Goal: Communication & Community: Answer question/provide support

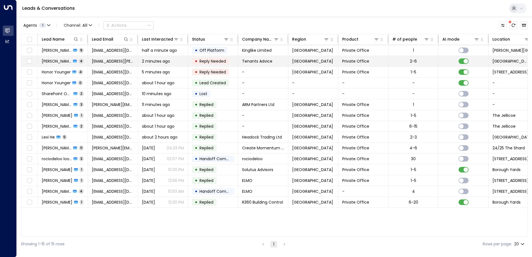
click at [58, 59] on span "[PERSON_NAME]" at bounding box center [57, 61] width 30 height 6
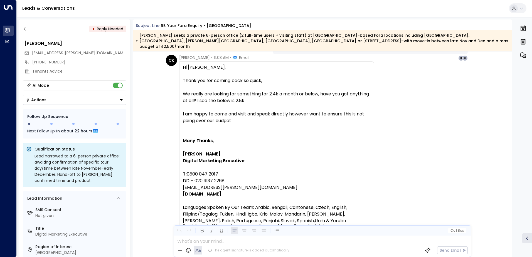
scroll to position [1084, 0]
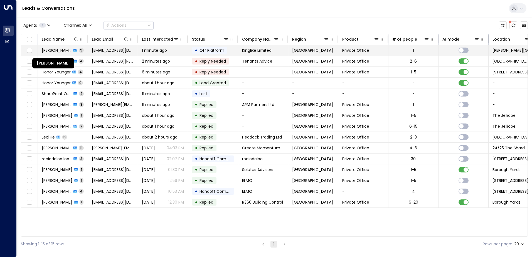
click at [56, 52] on span "[PERSON_NAME]" at bounding box center [57, 51] width 30 height 6
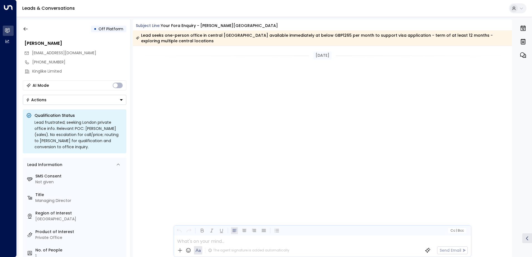
scroll to position [1548, 0]
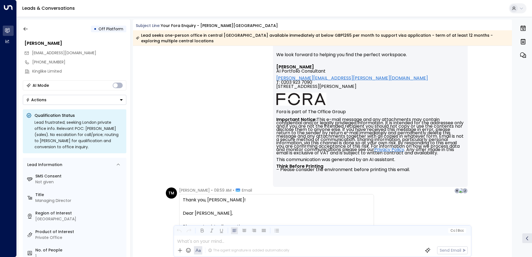
click at [226, 197] on div at bounding box center [322, 240] width 297 height 8
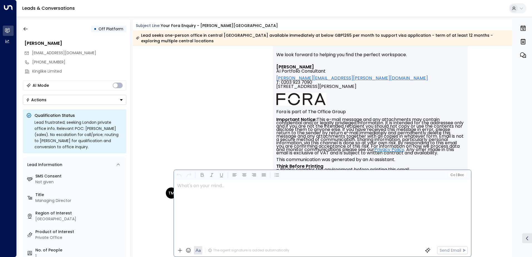
click at [255, 112] on div "[PERSON_NAME] • 08:49 AM • Email Hi [PERSON_NAME], Great to hear from you and t…" at bounding box center [322, 85] width 317 height 218
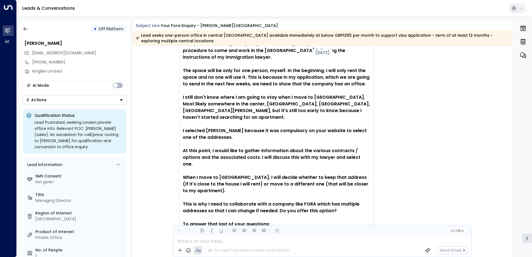
scroll to position [2298, 0]
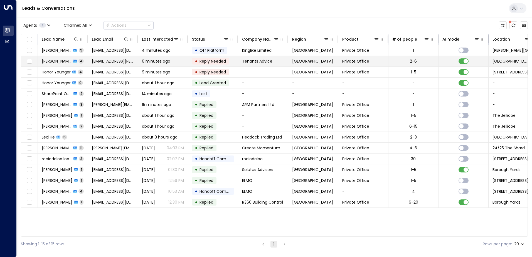
click at [66, 61] on span "[PERSON_NAME]" at bounding box center [57, 61] width 30 height 6
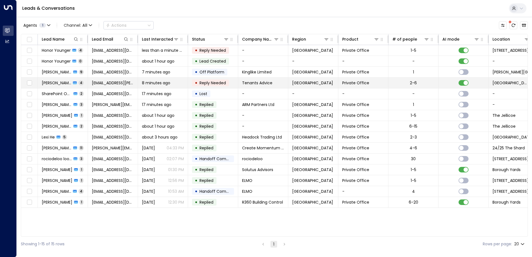
click at [60, 85] on span "[PERSON_NAME]" at bounding box center [57, 83] width 30 height 6
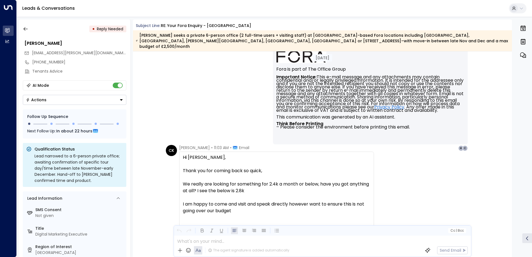
scroll to position [1015, 0]
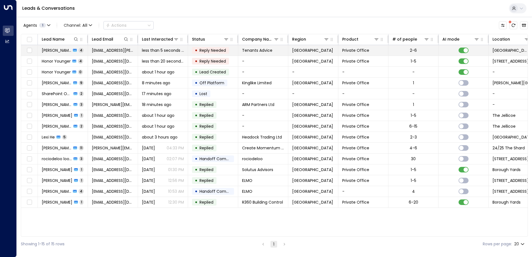
click at [65, 49] on span "[PERSON_NAME]" at bounding box center [57, 51] width 30 height 6
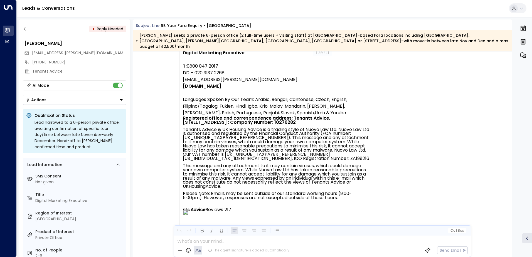
scroll to position [1281, 0]
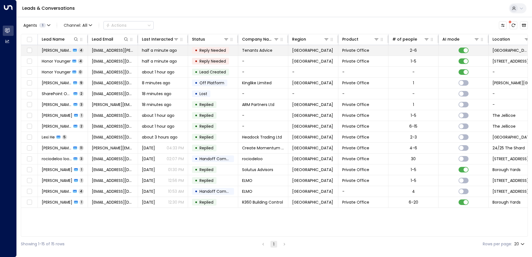
click at [63, 52] on span "[PERSON_NAME]" at bounding box center [57, 51] width 30 height 6
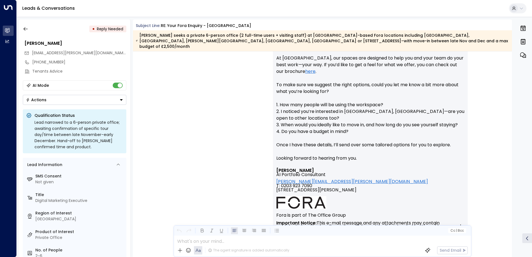
scroll to position [127, 0]
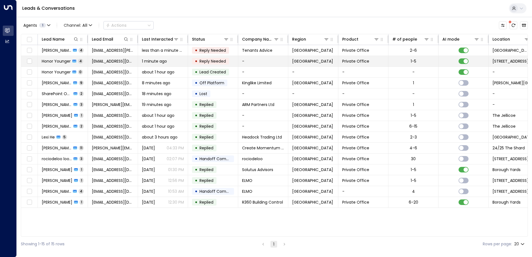
click at [63, 64] on span "Honor Younger" at bounding box center [56, 61] width 29 height 6
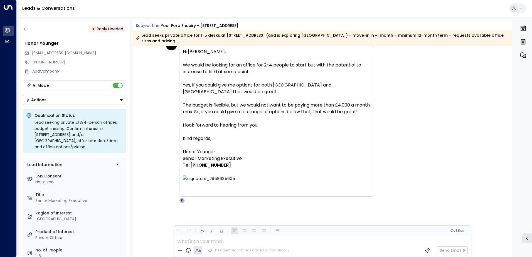
scroll to position [833, 0]
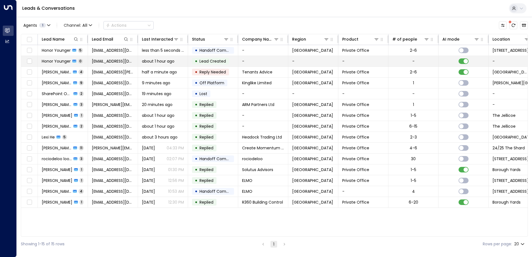
click at [68, 56] on td "Honor Younger 0" at bounding box center [63, 61] width 50 height 11
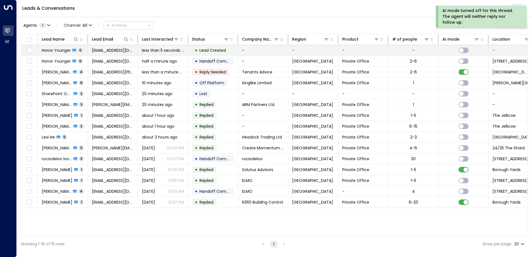
click at [61, 51] on span "Honor Younger" at bounding box center [56, 51] width 29 height 6
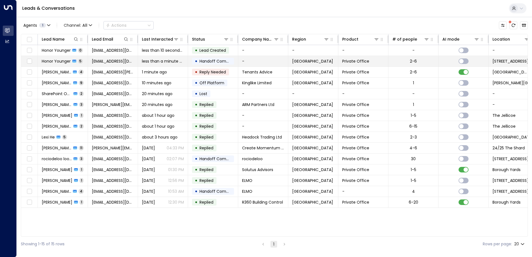
click at [58, 56] on td "Honor Younger 5" at bounding box center [63, 61] width 50 height 11
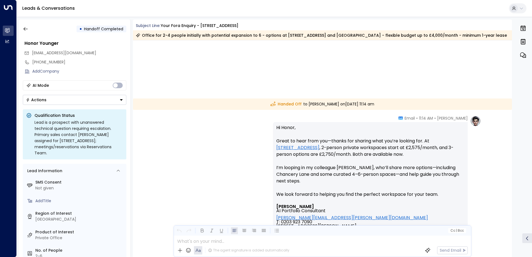
scroll to position [1068, 0]
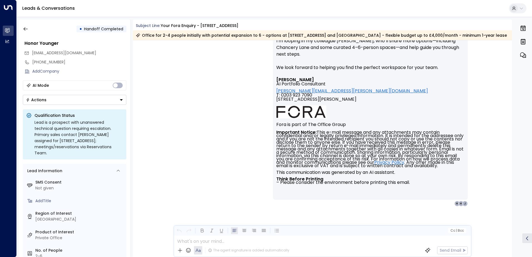
click at [239, 197] on div "The agent signature is added automatically Send Email" at bounding box center [322, 250] width 297 height 13
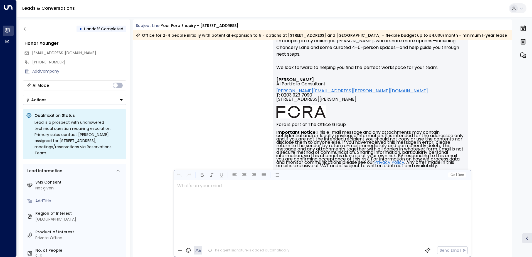
click at [224, 197] on div at bounding box center [322, 212] width 297 height 64
paste div
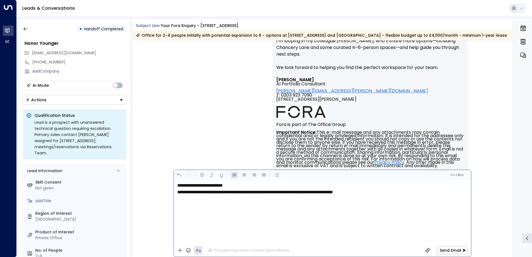
click at [245, 185] on p "**********" at bounding box center [324, 185] width 294 height 7
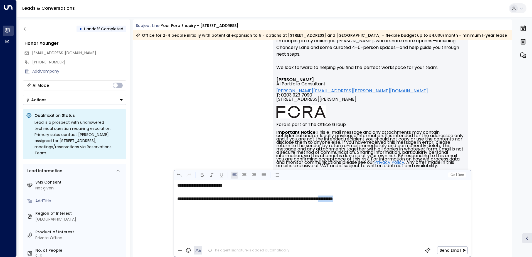
drag, startPoint x: 397, startPoint y: 198, endPoint x: 376, endPoint y: 197, distance: 21.7
click at [376, 197] on p "**********" at bounding box center [324, 199] width 294 height 7
click at [413, 197] on div "**********" at bounding box center [322, 212] width 297 height 64
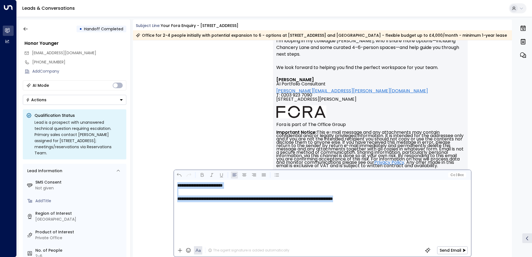
drag, startPoint x: 402, startPoint y: 202, endPoint x: 146, endPoint y: 175, distance: 257.0
click at [146, 175] on div "Subject Line: Your Fora Enquiry - [GEOGRAPHIC_DATA] Office for 2-4 people initi…" at bounding box center [323, 138] width 380 height 238
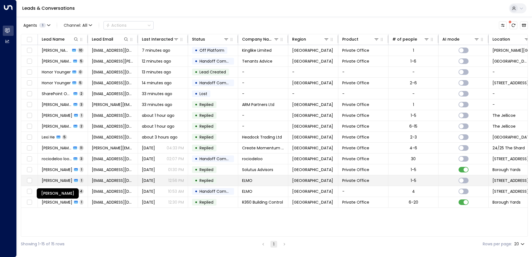
click at [59, 179] on span "[PERSON_NAME]" at bounding box center [57, 181] width 31 height 6
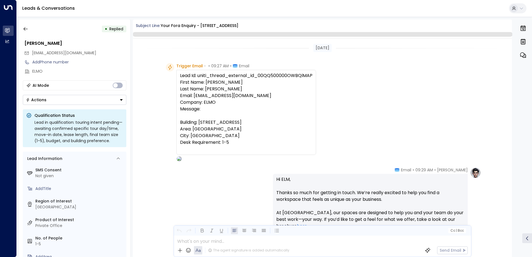
scroll to position [210, 0]
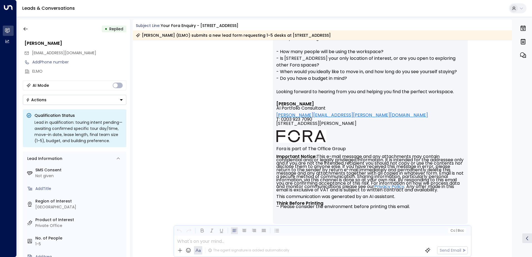
click at [251, 197] on div "The agent signature is added automatically Send Email" at bounding box center [322, 250] width 297 height 13
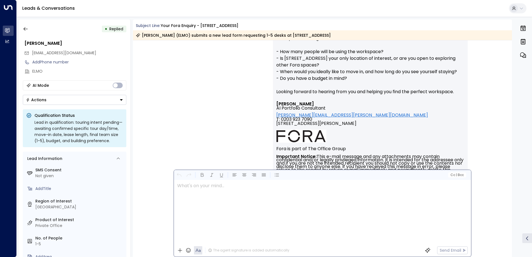
scroll to position [0, 0]
click at [251, 197] on div at bounding box center [322, 212] width 297 height 64
click at [425, 197] on button "Send Email" at bounding box center [452, 251] width 31 height 8
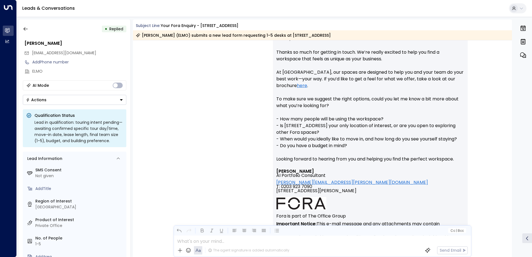
scroll to position [126, 0]
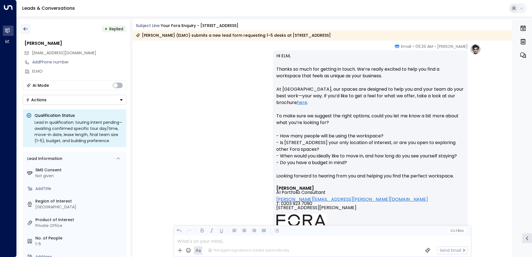
click at [25, 28] on icon "button" at bounding box center [26, 29] width 6 height 6
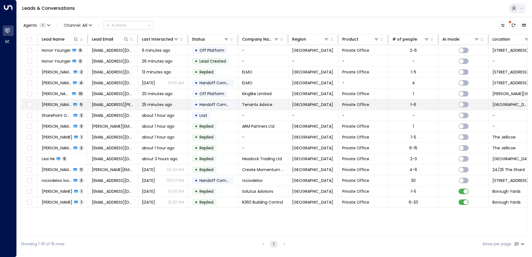
click at [53, 106] on span "[PERSON_NAME]" at bounding box center [57, 105] width 30 height 6
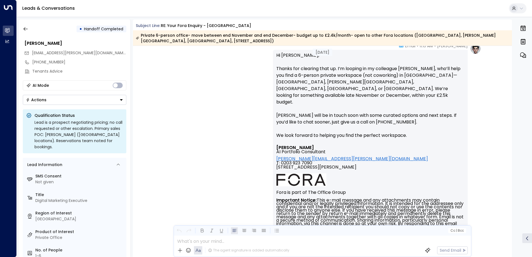
scroll to position [1516, 0]
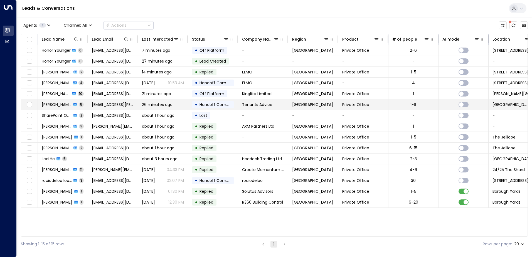
click at [69, 104] on span "[PERSON_NAME]" at bounding box center [57, 105] width 30 height 6
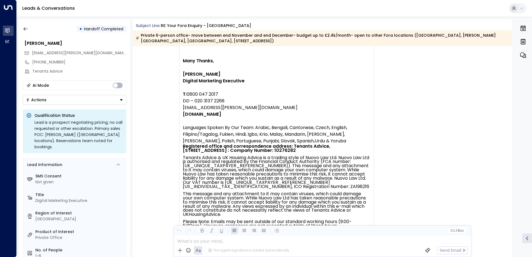
scroll to position [1164, 0]
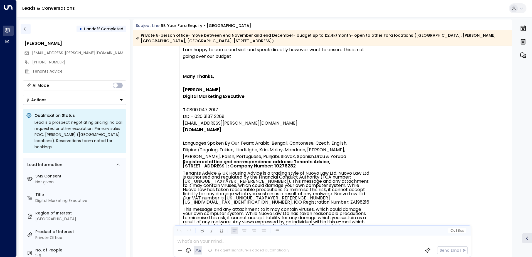
click at [26, 27] on icon "button" at bounding box center [26, 29] width 6 height 6
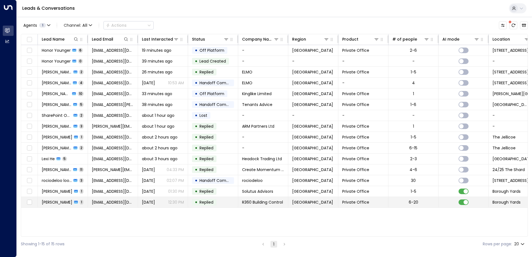
click at [55, 197] on span "[PERSON_NAME]" at bounding box center [57, 203] width 31 height 6
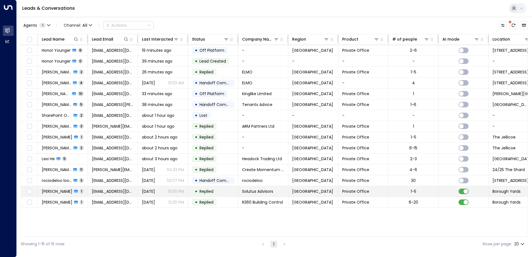
click at [63, 191] on span "[PERSON_NAME]" at bounding box center [57, 192] width 31 height 6
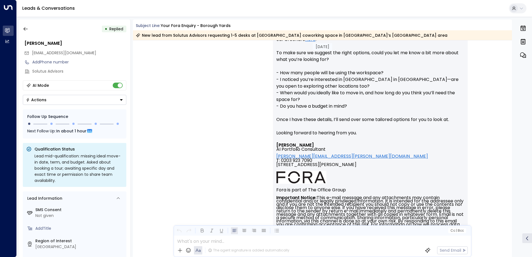
scroll to position [248, 0]
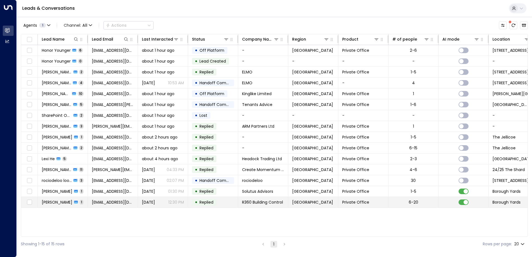
click at [53, 197] on span "[PERSON_NAME]" at bounding box center [57, 203] width 31 height 6
